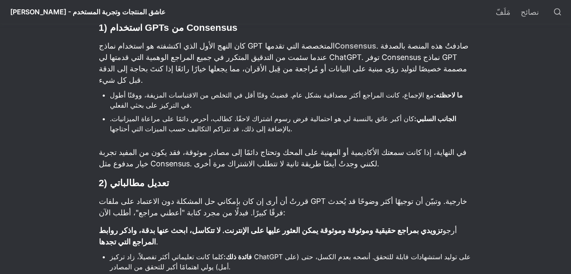
scroll to position [253, 0]
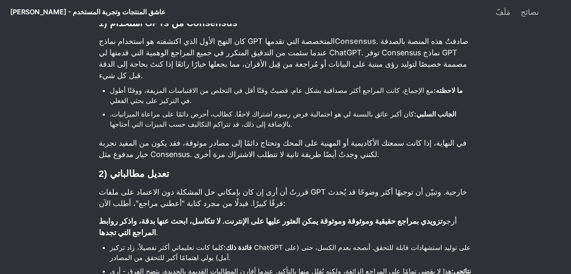
drag, startPoint x: 150, startPoint y: 145, endPoint x: 199, endPoint y: 150, distance: 49.2
select select "Language Translate Widget"
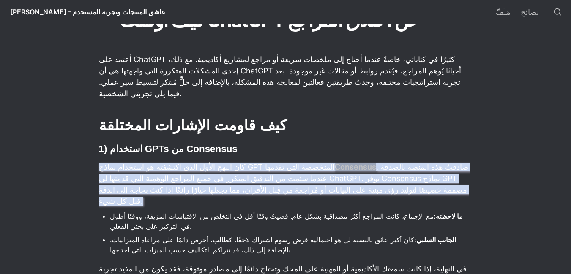
scroll to position [166, 0]
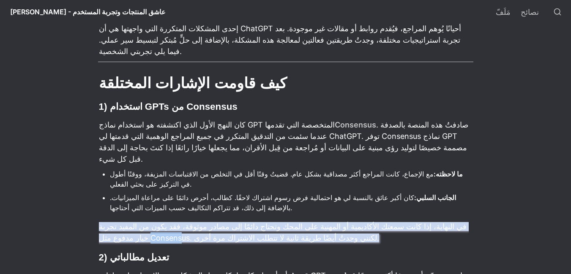
drag, startPoint x: 99, startPoint y: 203, endPoint x: 129, endPoint y: 205, distance: 30.1
click at [129, 222] on font "في النهاية، إذا كانت سمعتك الأكاديمية أو المهنية على المحك وتحتاج دائمًا إلى مص…" at bounding box center [284, 232] width 370 height 20
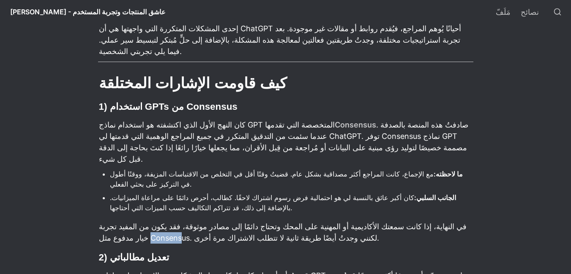
click at [128, 222] on font "في النهاية، إذا كانت سمعتك الأكاديمية أو المهنية على المحك وتحتاج دائمًا إلى مص…" at bounding box center [284, 232] width 370 height 20
drag, startPoint x: 138, startPoint y: 207, endPoint x: 95, endPoint y: 203, distance: 42.4
click at [116, 222] on font "في النهاية، إذا كانت سمعتك الأكاديمية أو المهنية على المحك وتحتاج دائمًا إلى مص…" at bounding box center [284, 232] width 370 height 20
drag, startPoint x: 135, startPoint y: 206, endPoint x: 126, endPoint y: 207, distance: 8.9
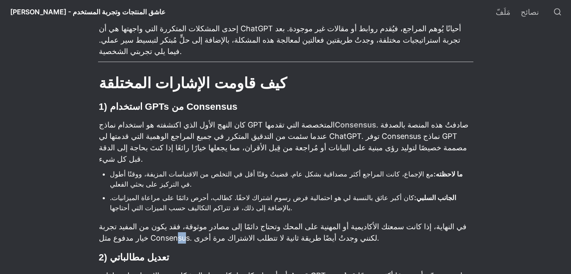
click at [126, 222] on font "في النهاية، إذا كانت سمعتك الأكاديمية أو المهنية على المحك وتحتاج دائمًا إلى مص…" at bounding box center [284, 232] width 370 height 20
drag, startPoint x: 138, startPoint y: 207, endPoint x: 101, endPoint y: 207, distance: 36.8
click at [101, 222] on font "في النهاية، إذا كانت سمعتك الأكاديمية أو المهنية على المحك وتحتاج دائمًا إلى مص…" at bounding box center [284, 232] width 370 height 20
copy font "Consensus"
